Goal: Transaction & Acquisition: Book appointment/travel/reservation

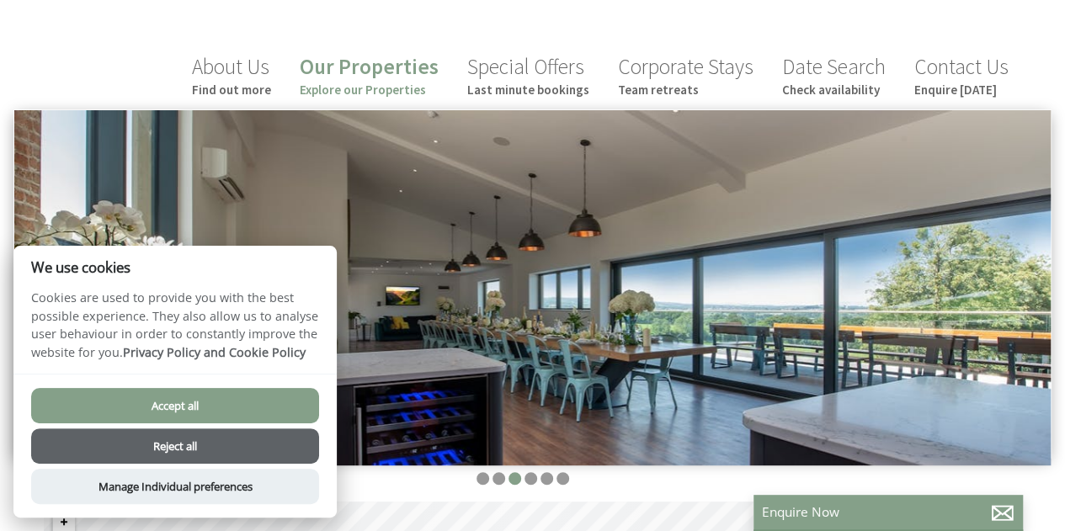
scroll to position [146, 0]
click at [188, 403] on button "Accept all" at bounding box center [175, 405] width 288 height 35
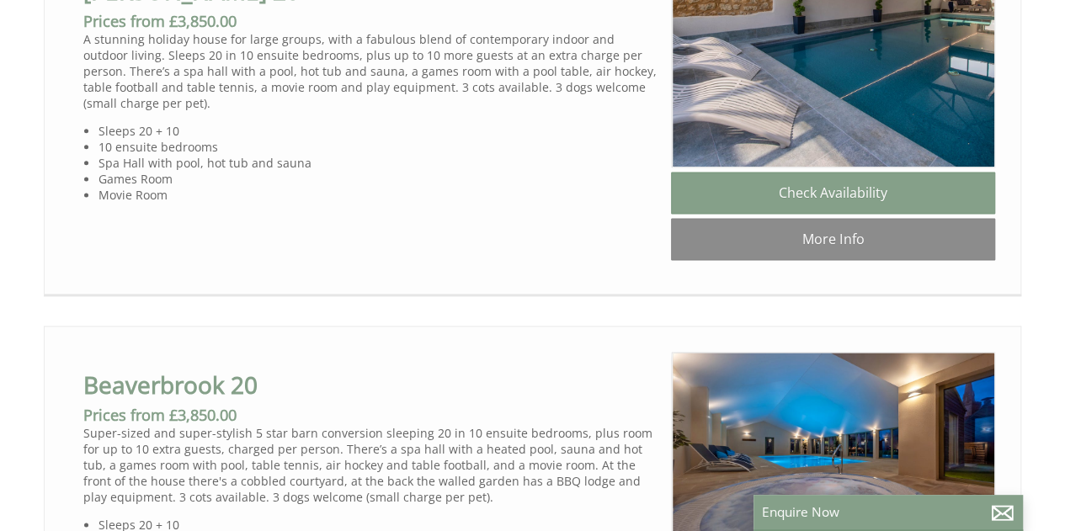
scroll to position [863, 0]
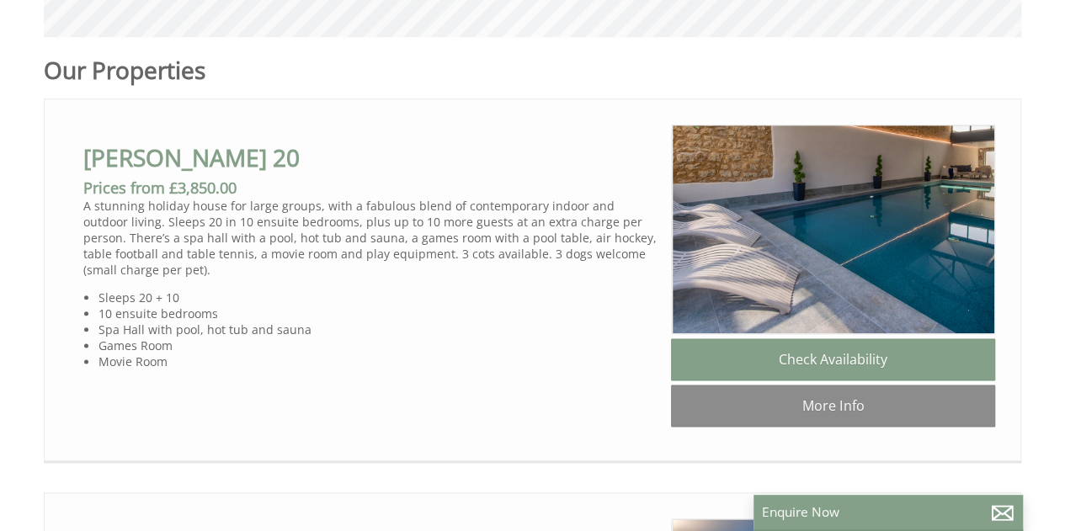
click at [429, 391] on li "Churchill 20 Check Availability More Info Churchill 20" at bounding box center [532, 280] width 977 height 364
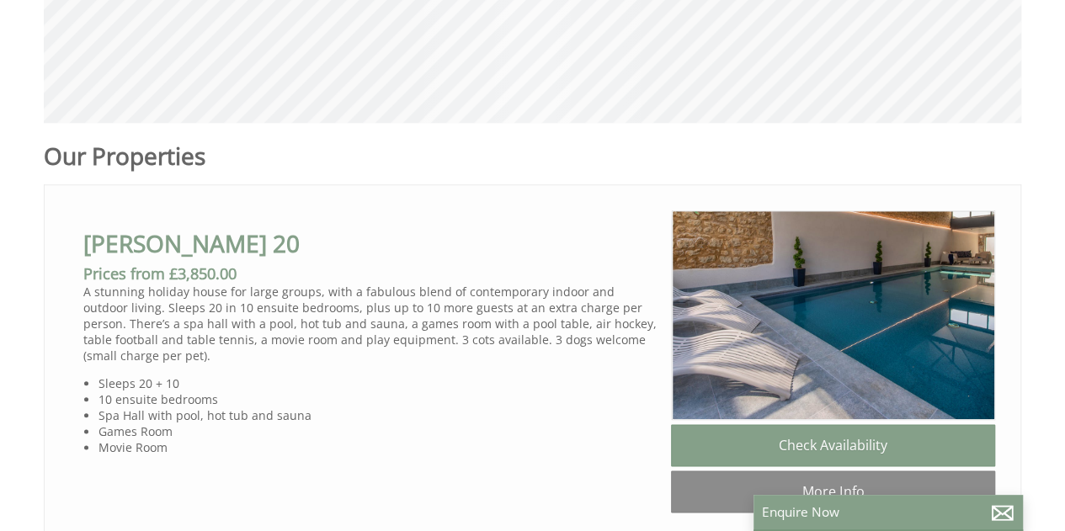
scroll to position [0, 354]
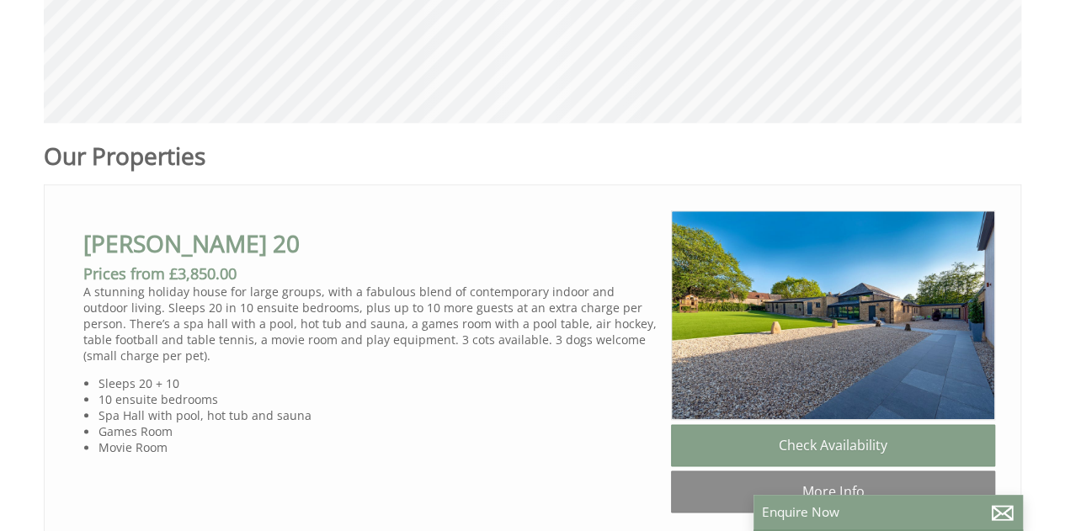
click at [985, 371] on div "Churchill 20 Check Availability More Info" at bounding box center [833, 363] width 324 height 306
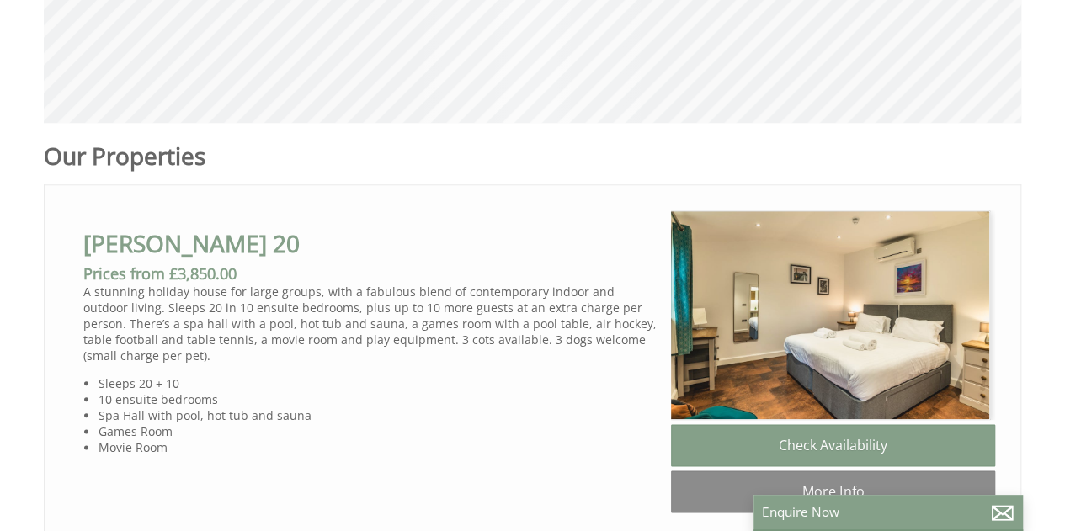
scroll to position [0, 15615]
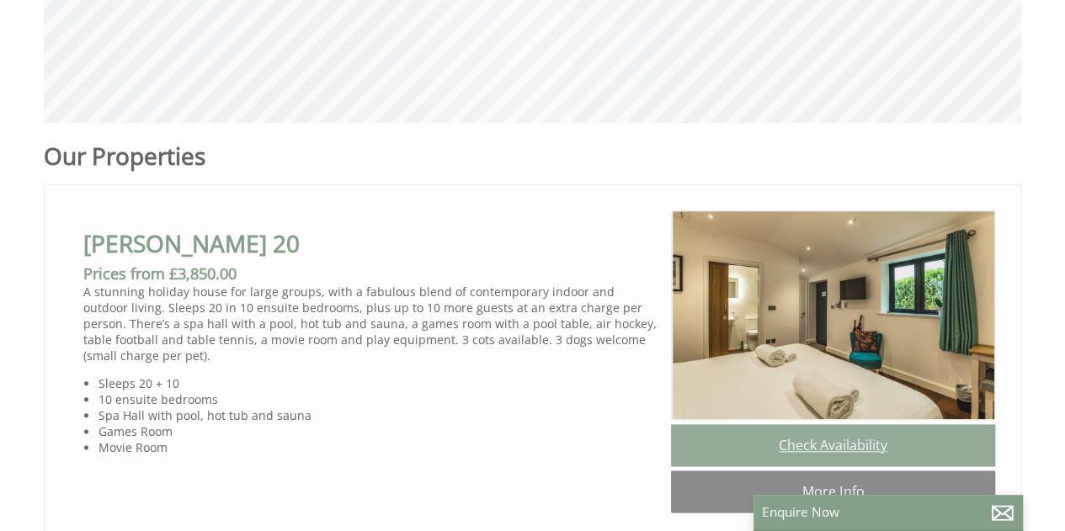
click at [852, 424] on link "Check Availability" at bounding box center [833, 445] width 324 height 42
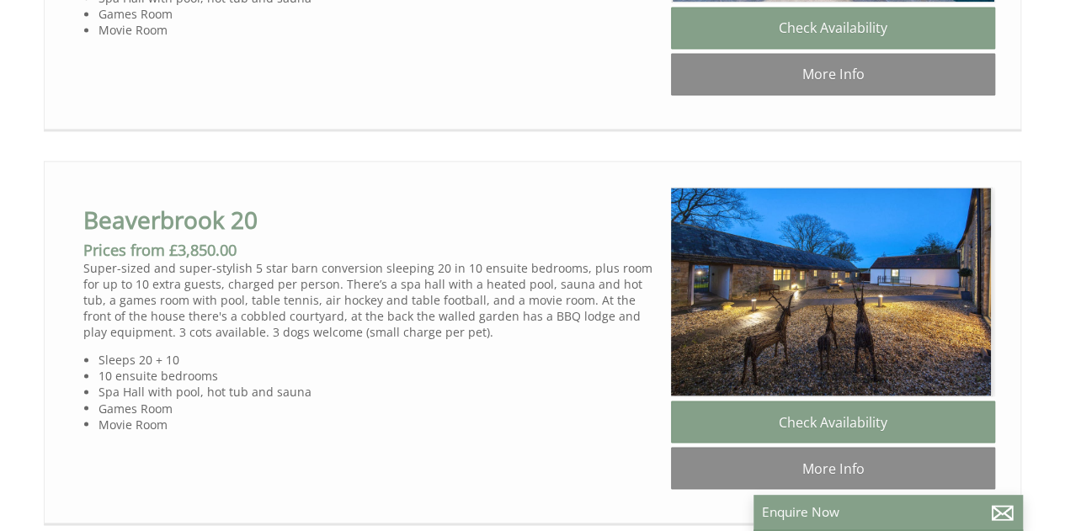
scroll to position [0, 12563]
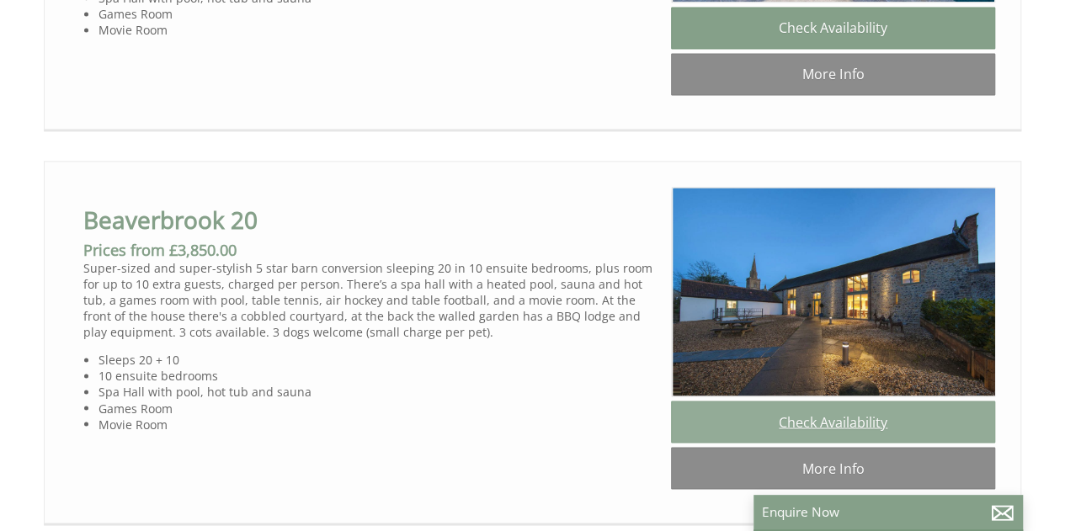
click at [899, 401] on link "Check Availability" at bounding box center [833, 422] width 324 height 42
